Goal: Task Accomplishment & Management: Manage account settings

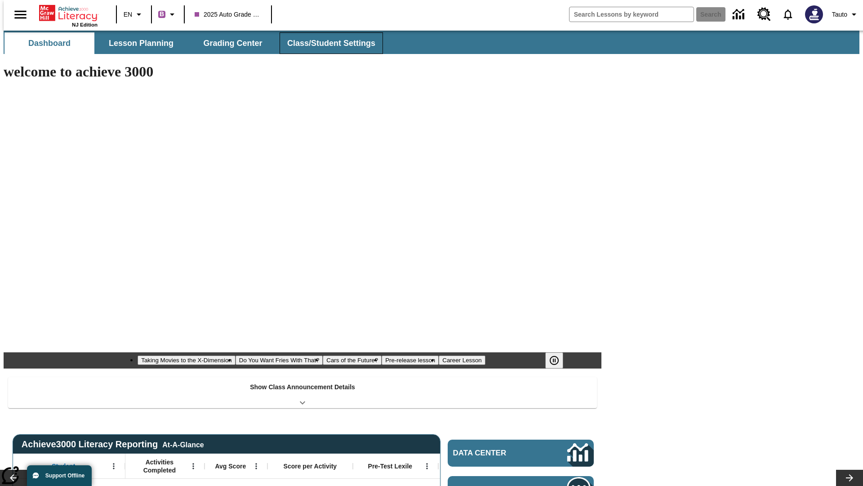
click at [327, 43] on button "Class/Student Settings" at bounding box center [331, 43] width 103 height 22
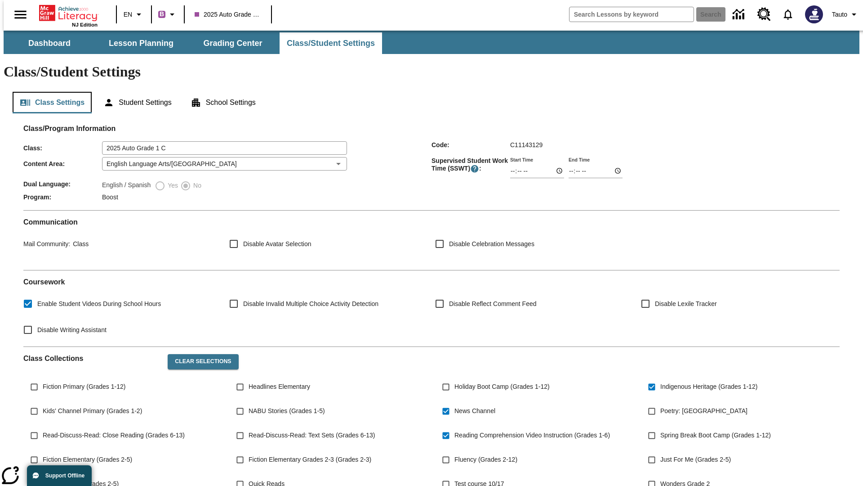
click at [49, 92] on button "Class Settings" at bounding box center [52, 103] width 79 height 22
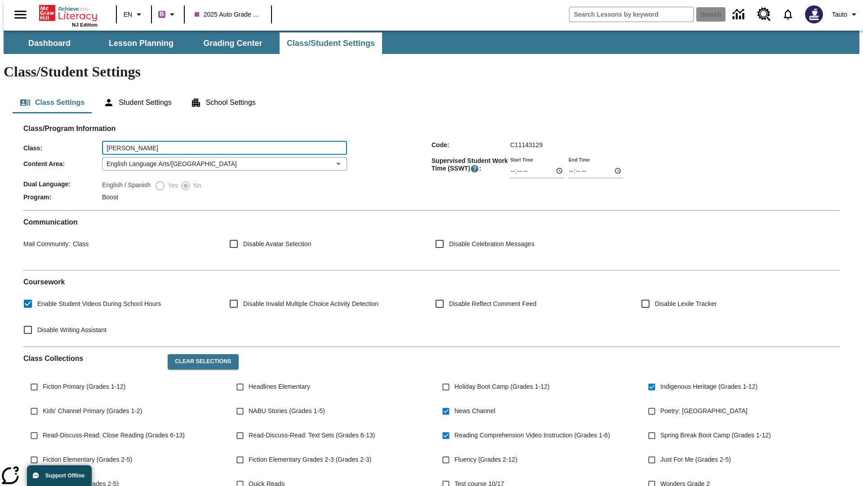
type input "Larson - Kassulke"
type input "06:00"
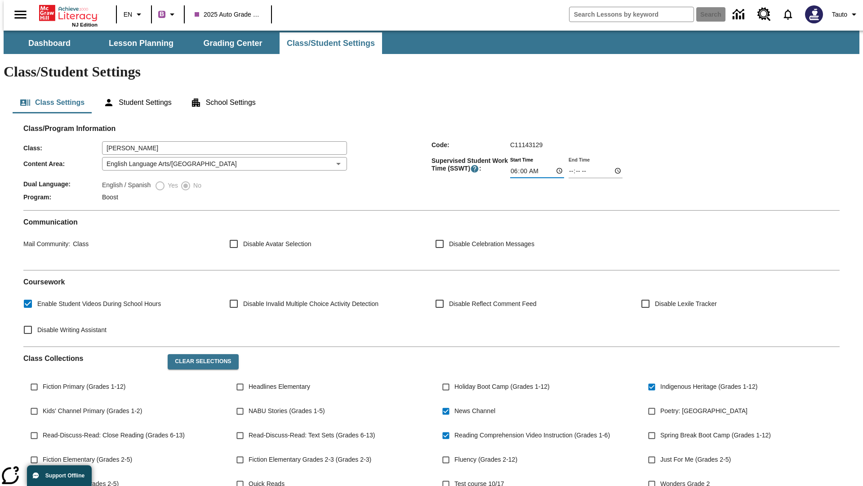
type input "06:01"
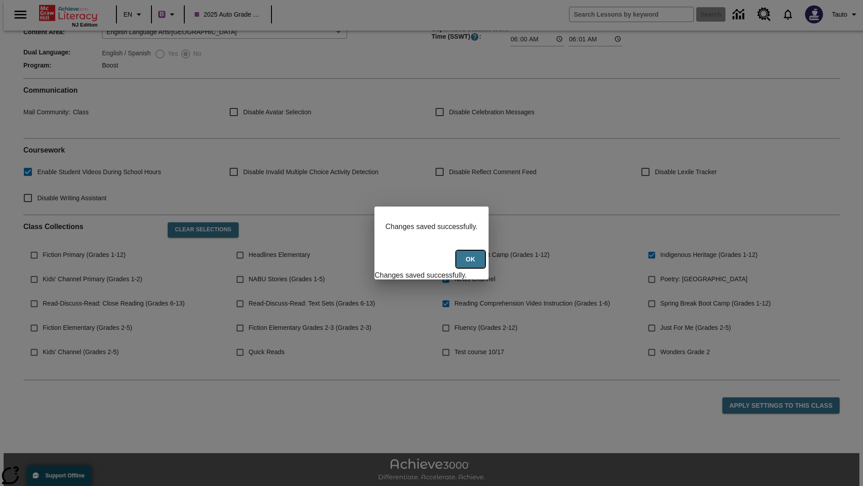
click at [472, 264] on button "Ok" at bounding box center [470, 259] width 29 height 18
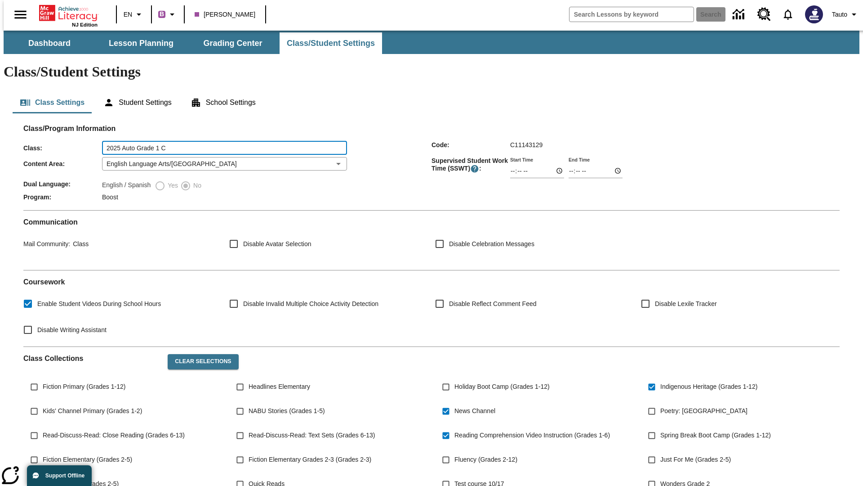
type input "2025 Auto Grade 1 C"
type input "06:00"
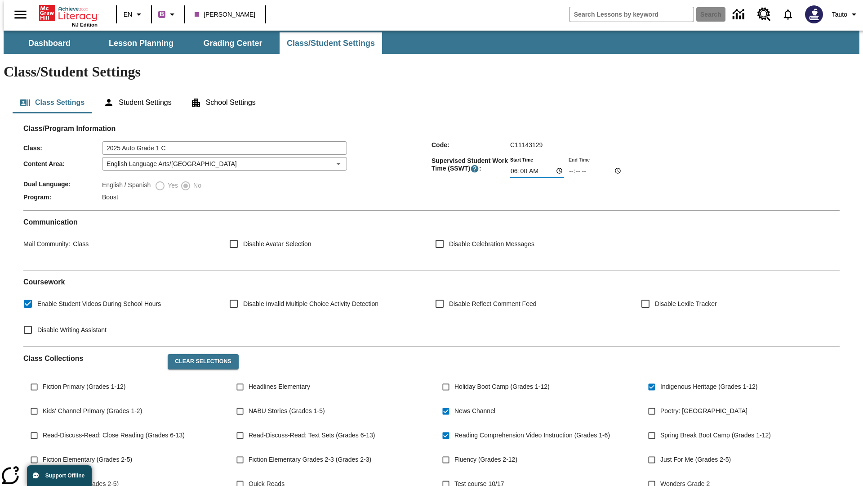
type input "06:01"
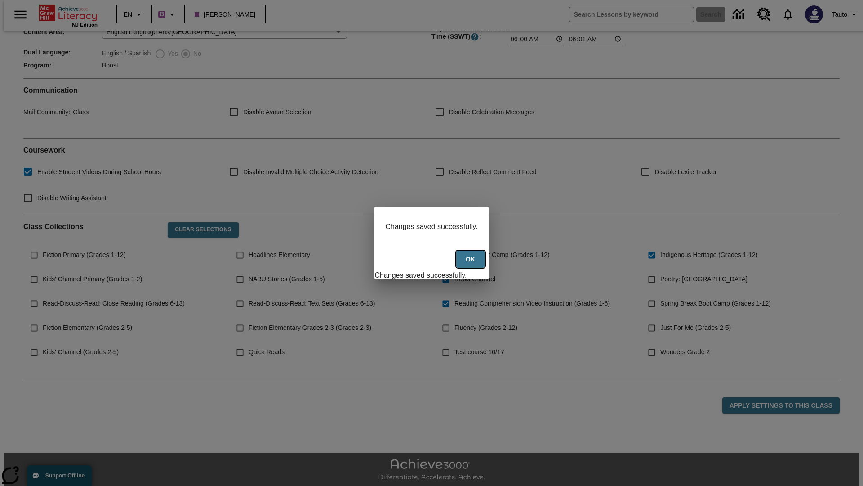
click at [472, 264] on button "Ok" at bounding box center [470, 259] width 29 height 18
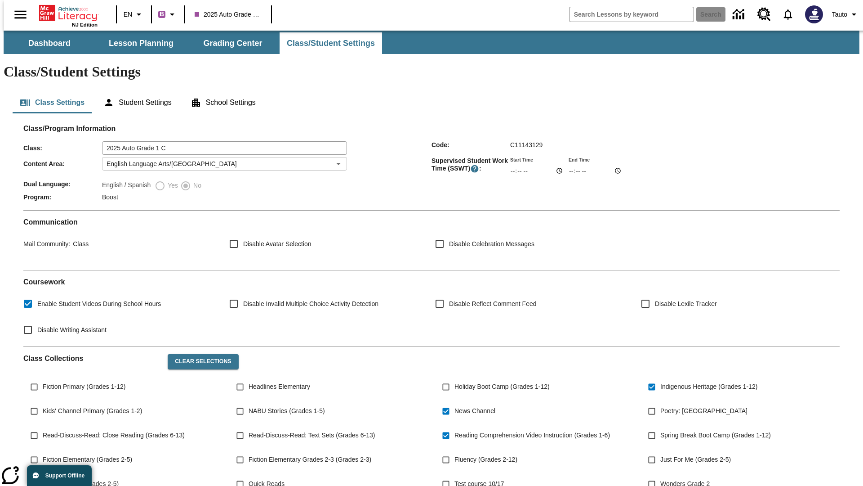
click at [222, 137] on body "Skip to main content NJ Edition EN B 2025 Auto Grade 1 C Search Tauto Dashboard…" at bounding box center [432, 337] width 856 height 612
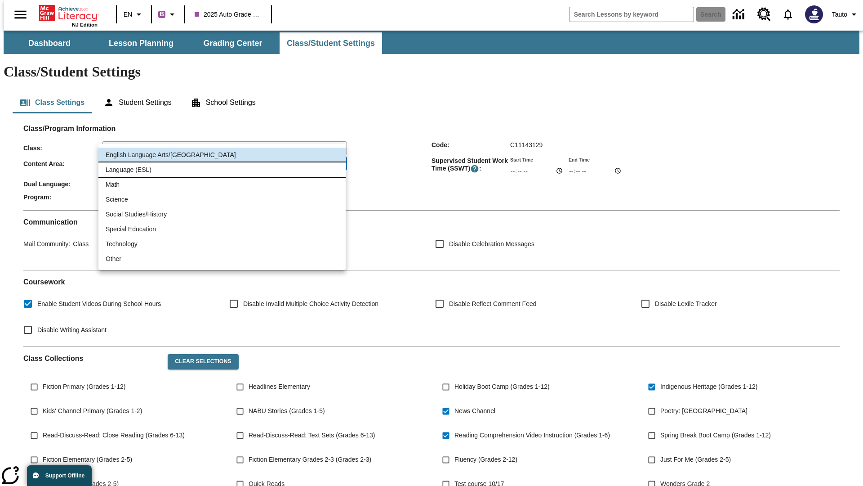
click at [222, 170] on li "Language (ESL)" at bounding box center [221, 169] width 247 height 15
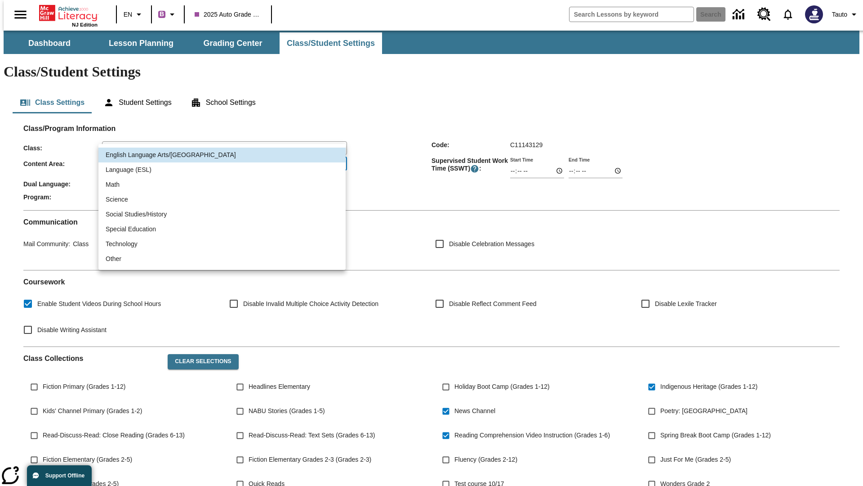
type input "2"
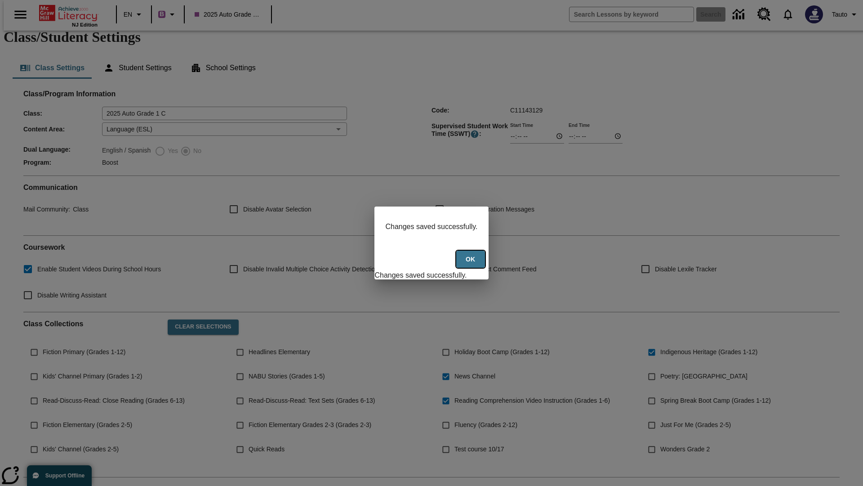
click at [472, 264] on button "Ok" at bounding box center [470, 259] width 29 height 18
